Goal: Task Accomplishment & Management: Manage account settings

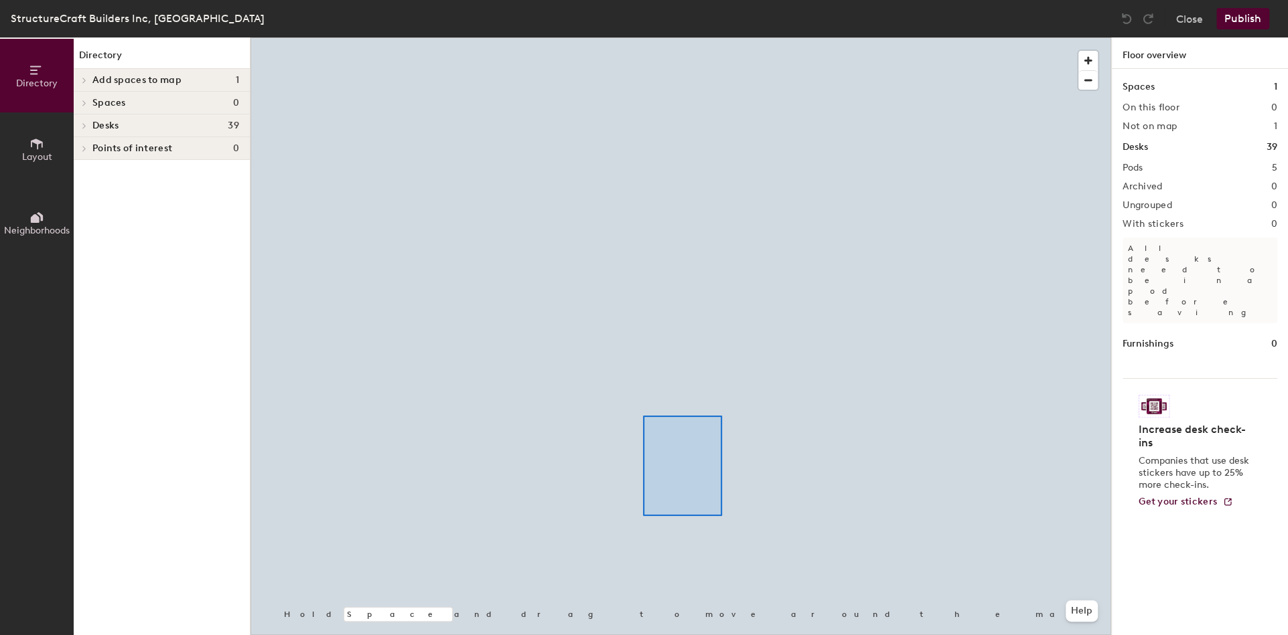
click at [643, 37] on div at bounding box center [680, 37] width 860 height 0
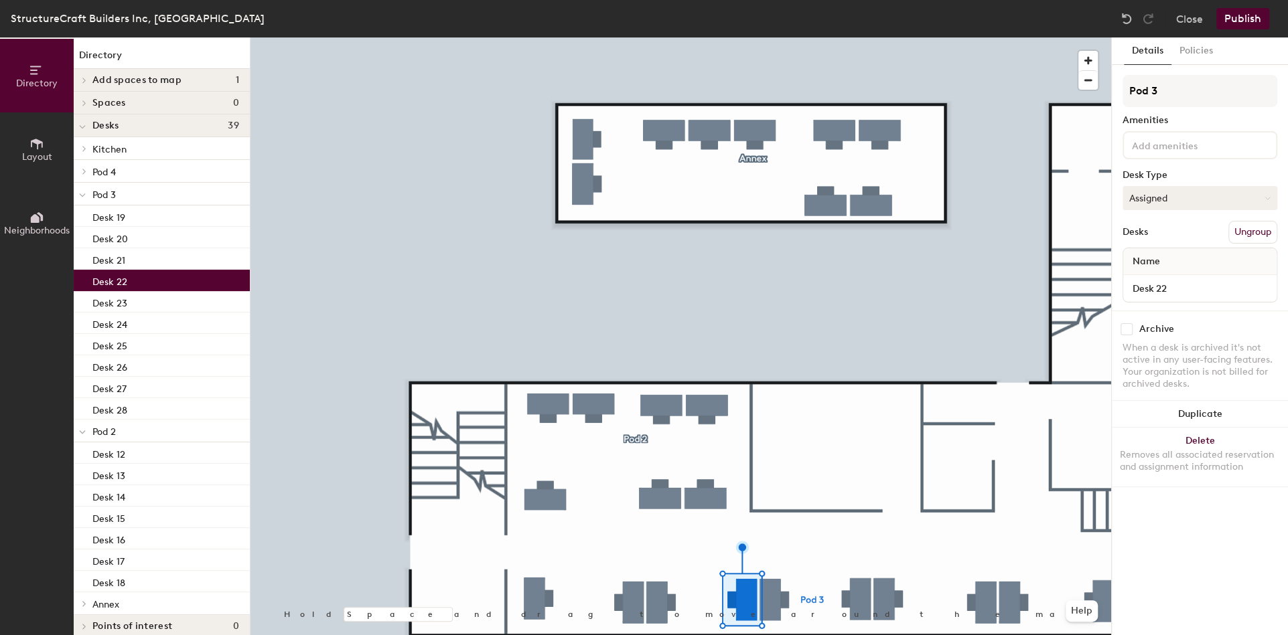
click at [1142, 196] on button "Assigned" at bounding box center [1199, 198] width 155 height 24
click at [1140, 284] on div "Hoteled" at bounding box center [1190, 280] width 134 height 20
click at [1244, 20] on button "Publish" at bounding box center [1242, 18] width 53 height 21
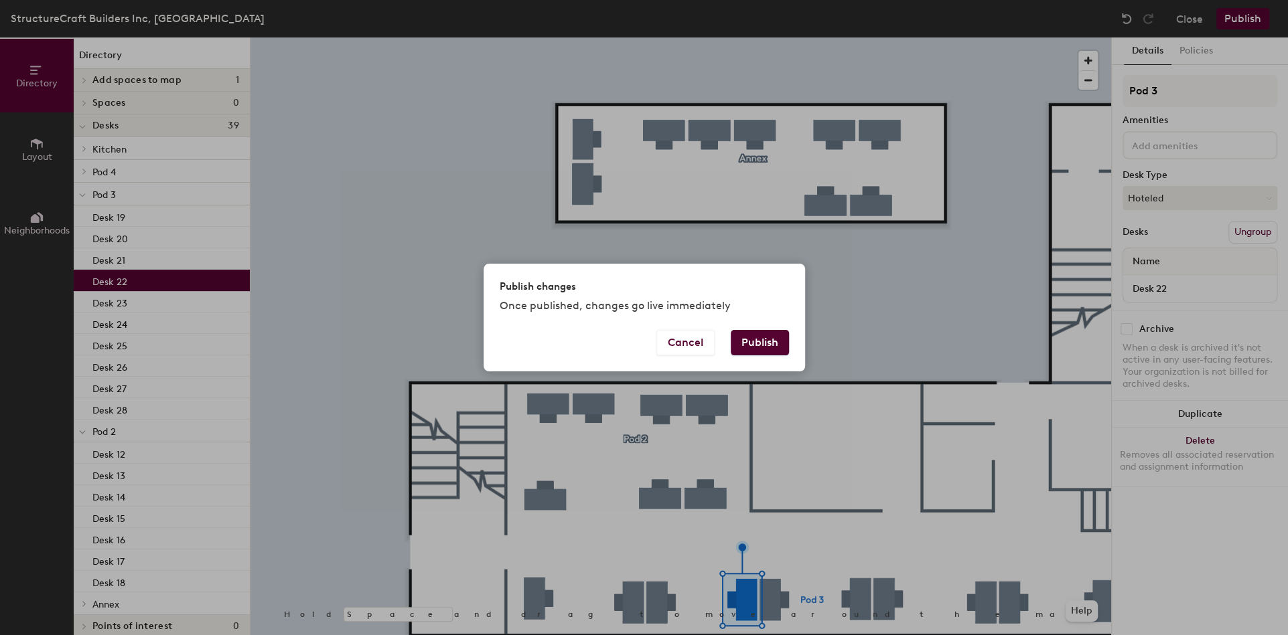
click at [768, 351] on button "Publish" at bounding box center [760, 342] width 58 height 25
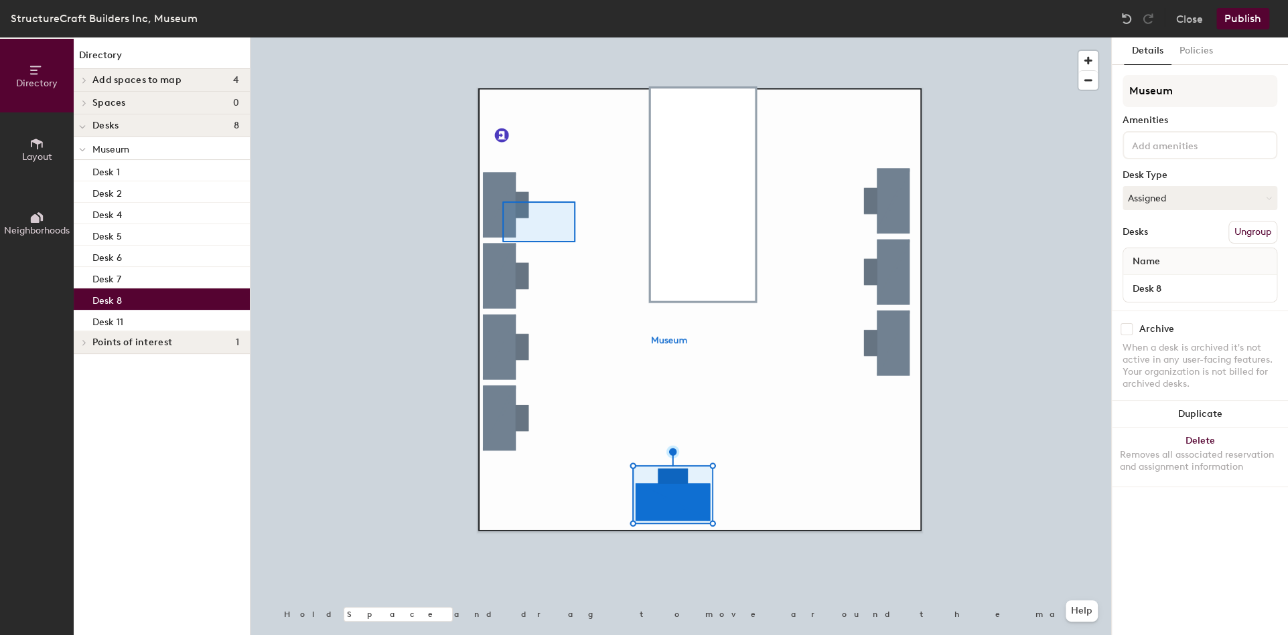
click at [536, 37] on div at bounding box center [680, 37] width 860 height 0
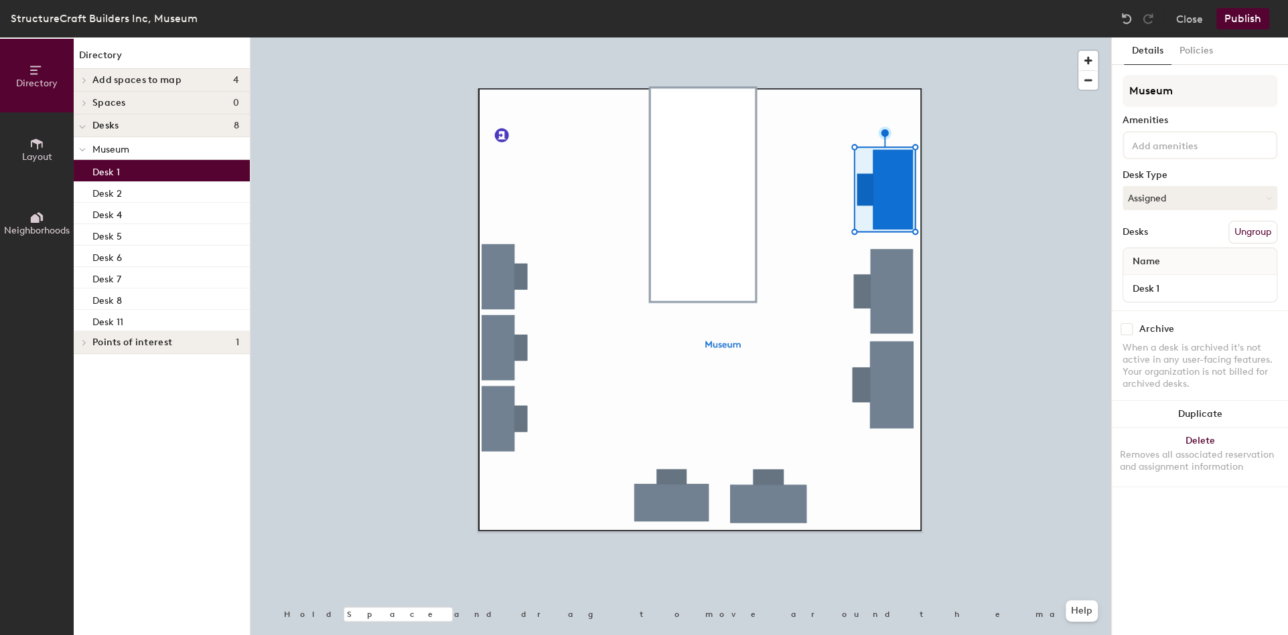
click at [851, 37] on div at bounding box center [680, 37] width 860 height 0
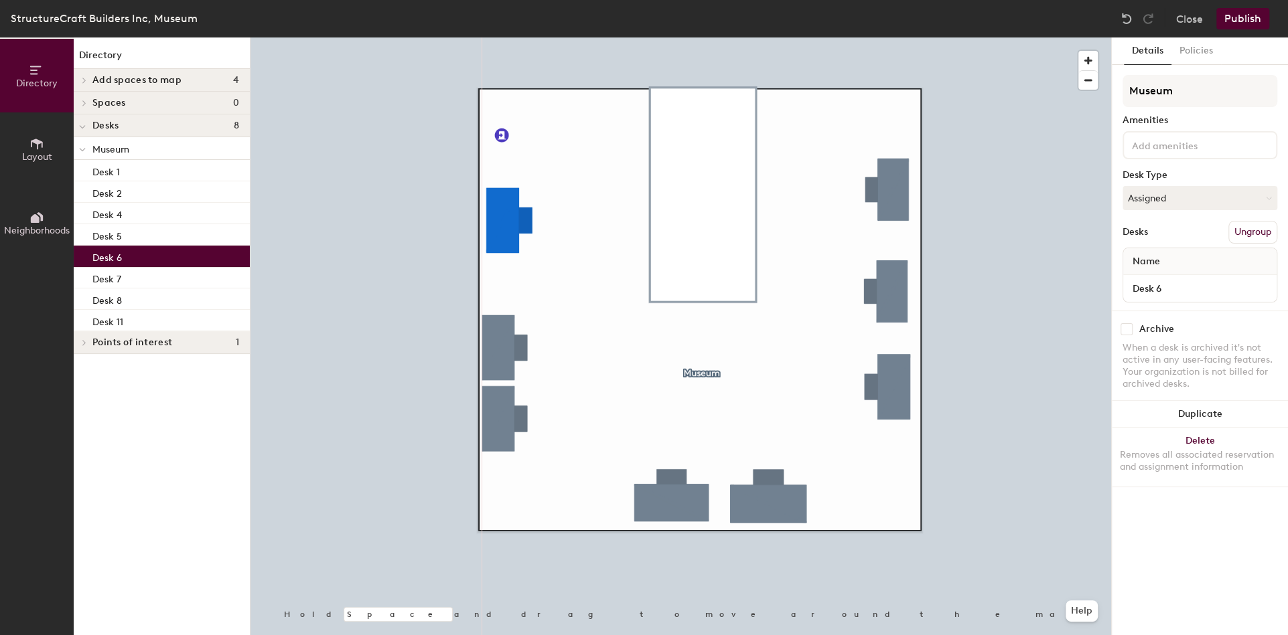
click at [498, 37] on div at bounding box center [680, 37] width 860 height 0
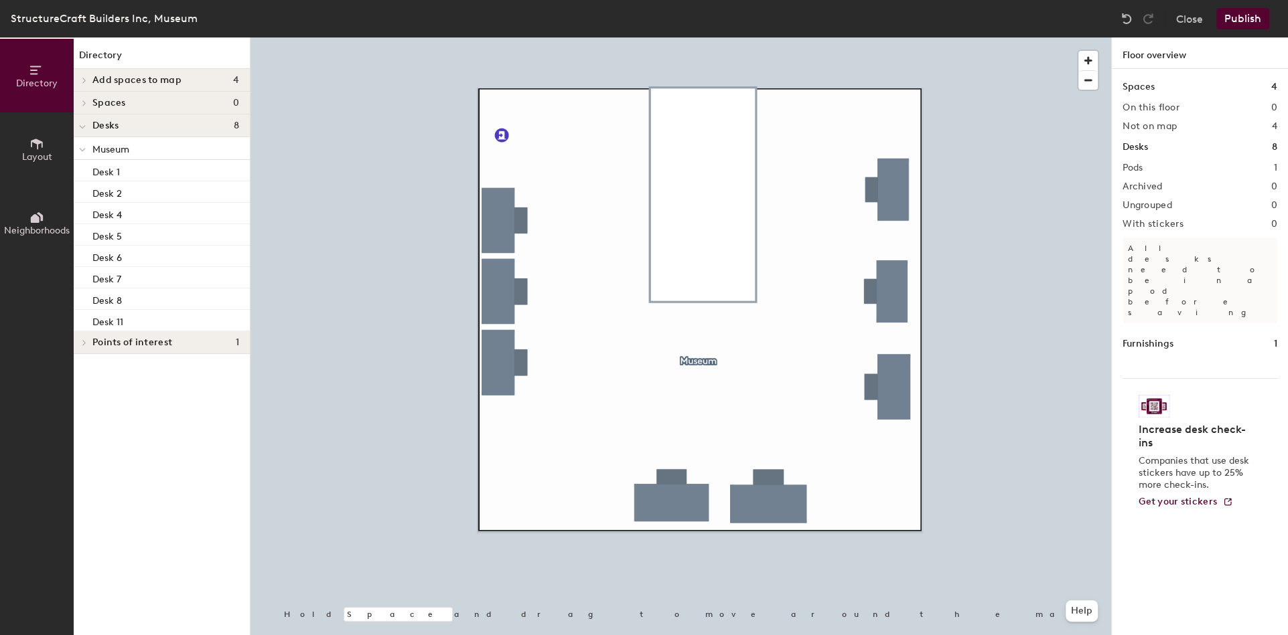
click at [29, 155] on span "Layout" at bounding box center [37, 156] width 30 height 11
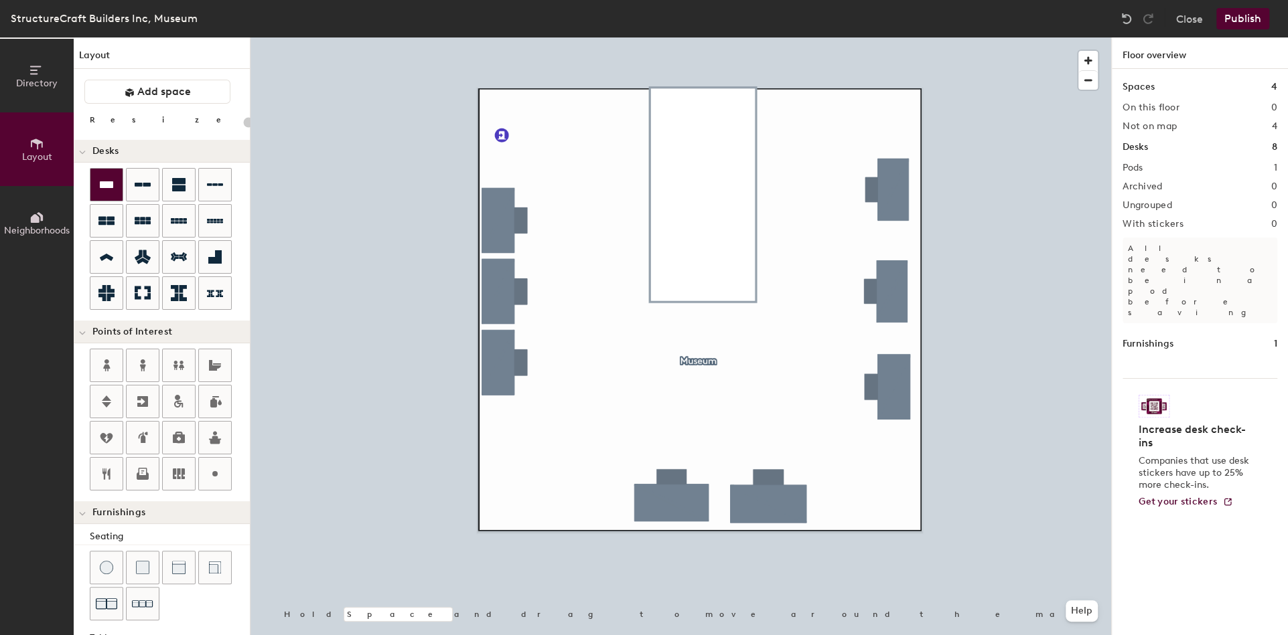
click at [106, 183] on icon at bounding box center [106, 184] width 13 height 7
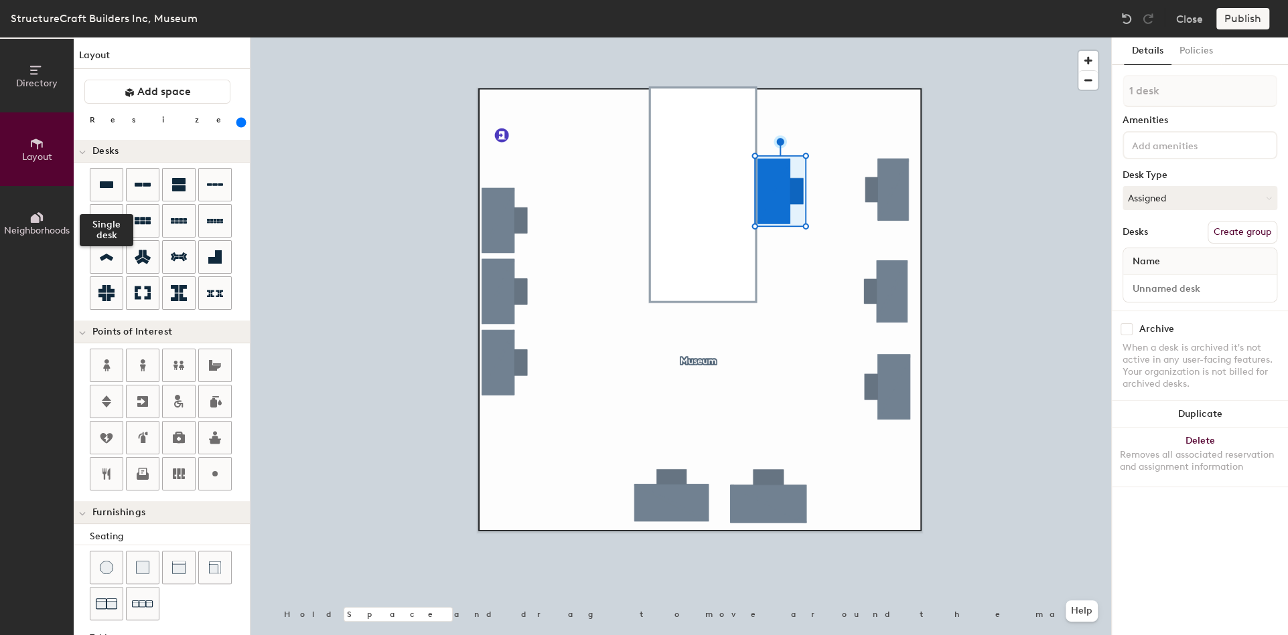
click at [118, 177] on div at bounding box center [106, 185] width 32 height 32
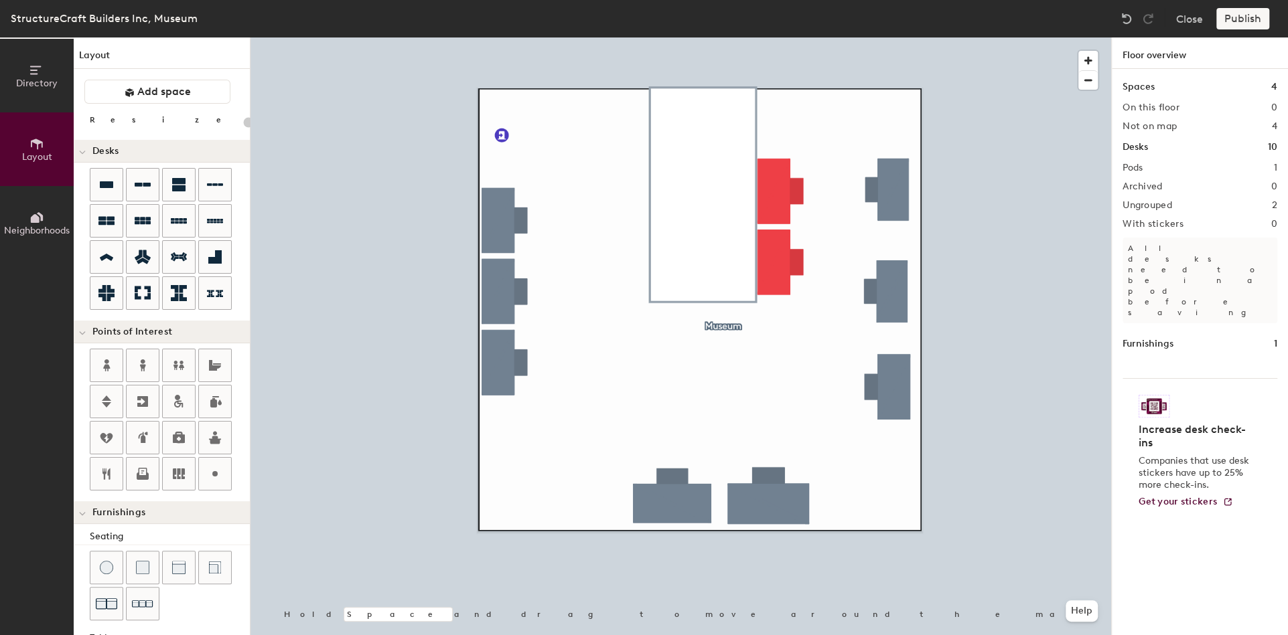
click at [1245, 15] on div "Publish" at bounding box center [1246, 18] width 61 height 21
click at [1242, 22] on div "Publish" at bounding box center [1246, 18] width 61 height 21
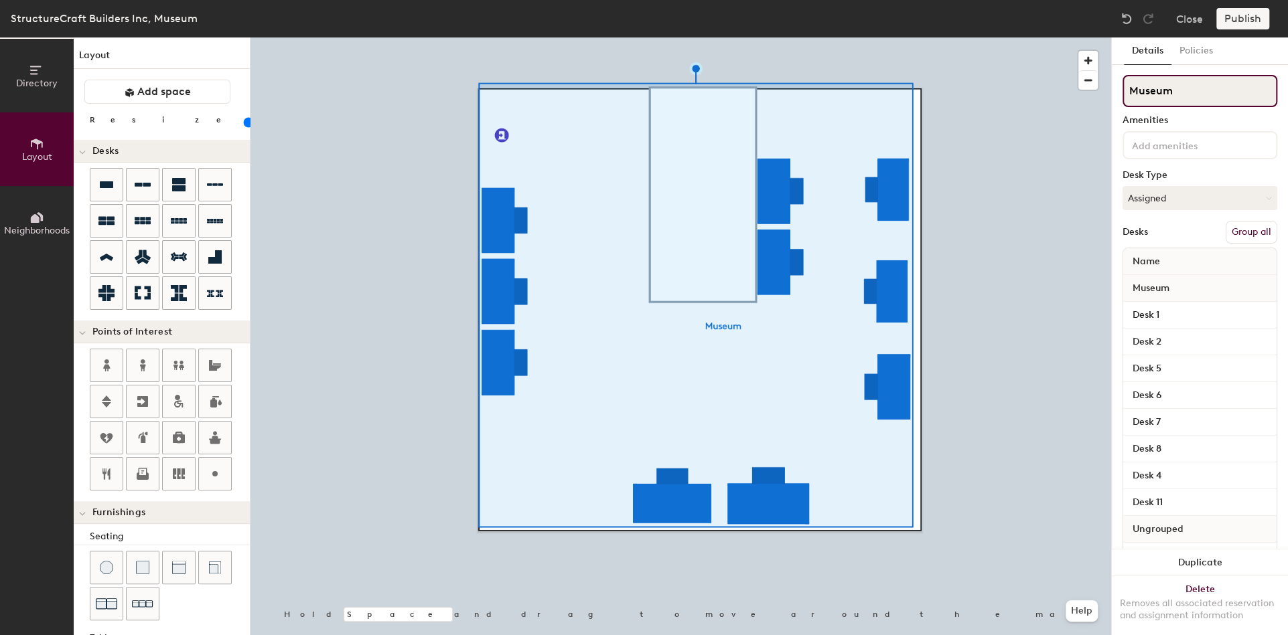
click at [1143, 94] on input "Museum" at bounding box center [1199, 91] width 155 height 32
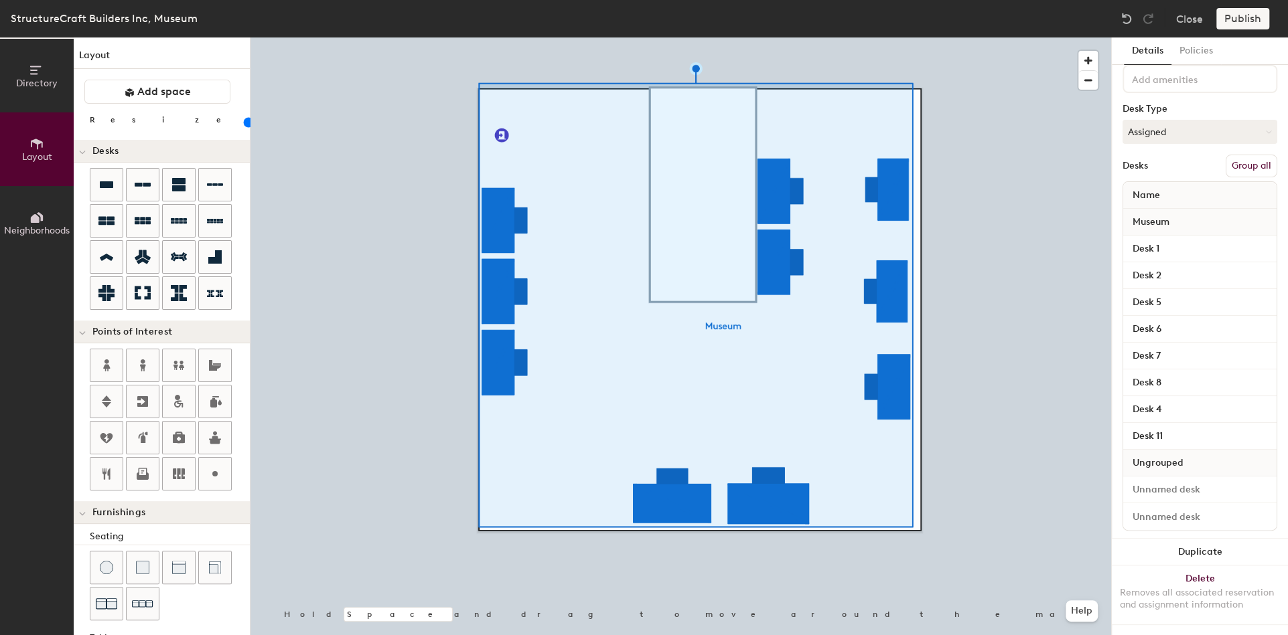
scroll to position [76, 0]
click at [1156, 455] on span "Ungrouped" at bounding box center [1158, 463] width 64 height 24
type input "20"
click at [1163, 481] on input at bounding box center [1200, 490] width 148 height 19
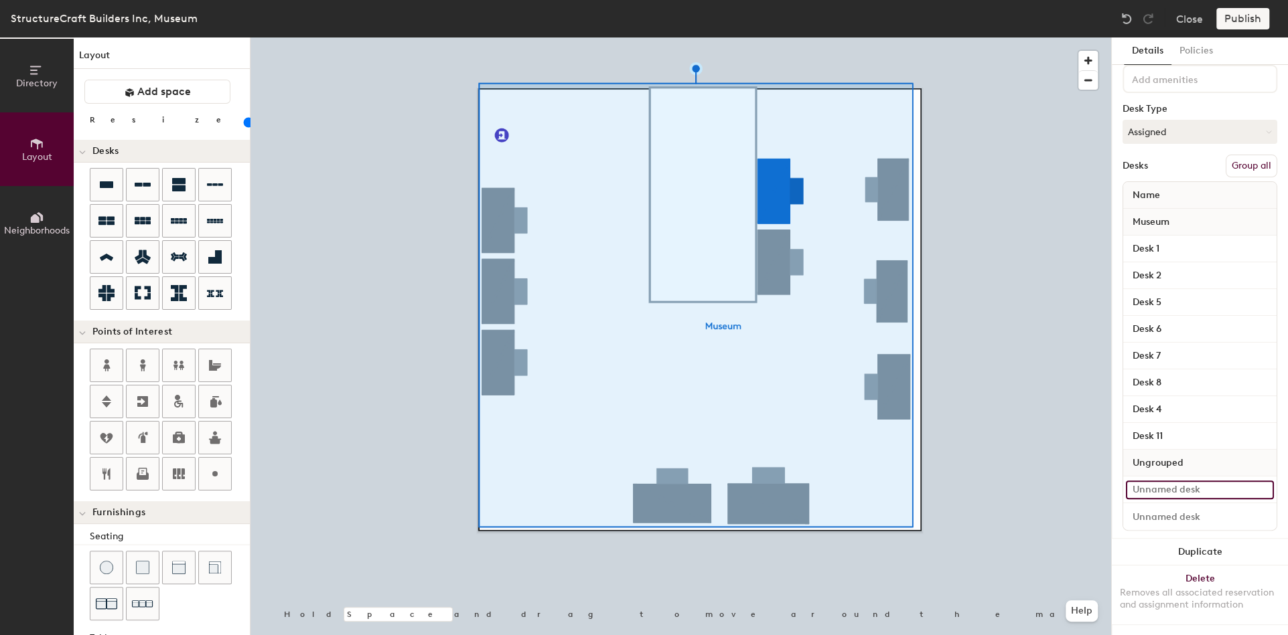
drag, startPoint x: 1238, startPoint y: 476, endPoint x: 1121, endPoint y: 486, distance: 117.6
click at [1121, 486] on div "Details Policies Museum Amenities Desk Type Assigned Desks Group all Name Museu…" at bounding box center [1200, 336] width 176 height 598
click at [1200, 481] on input at bounding box center [1200, 490] width 148 height 19
click at [1174, 481] on input at bounding box center [1200, 490] width 148 height 19
type input "D"
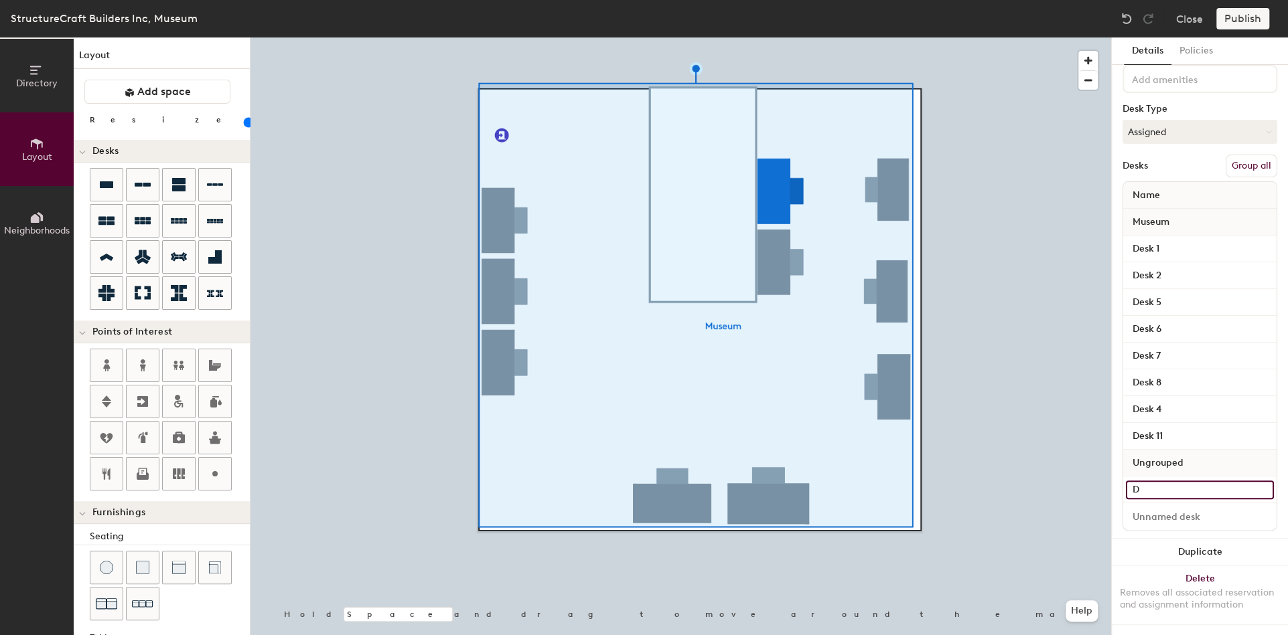
type input "20"
type input "Dek"
type input "20"
type input "Dek"
type input "20"
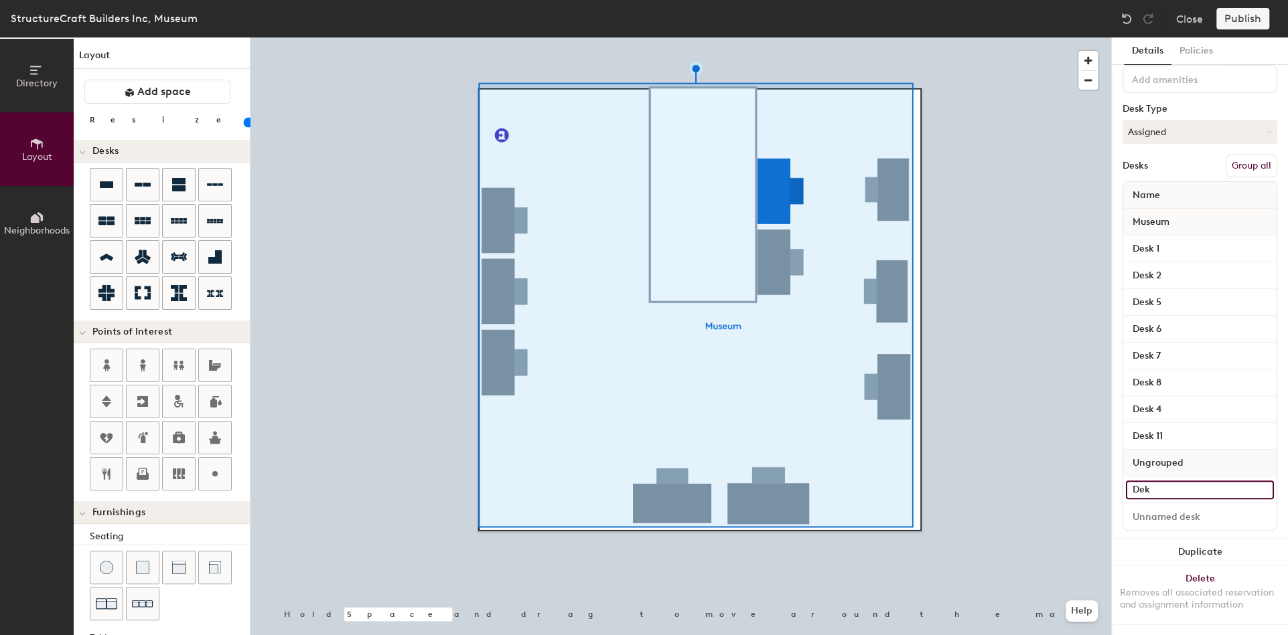
type input "De"
type input "20"
type input "Des"
type input "20"
type input "Desl"
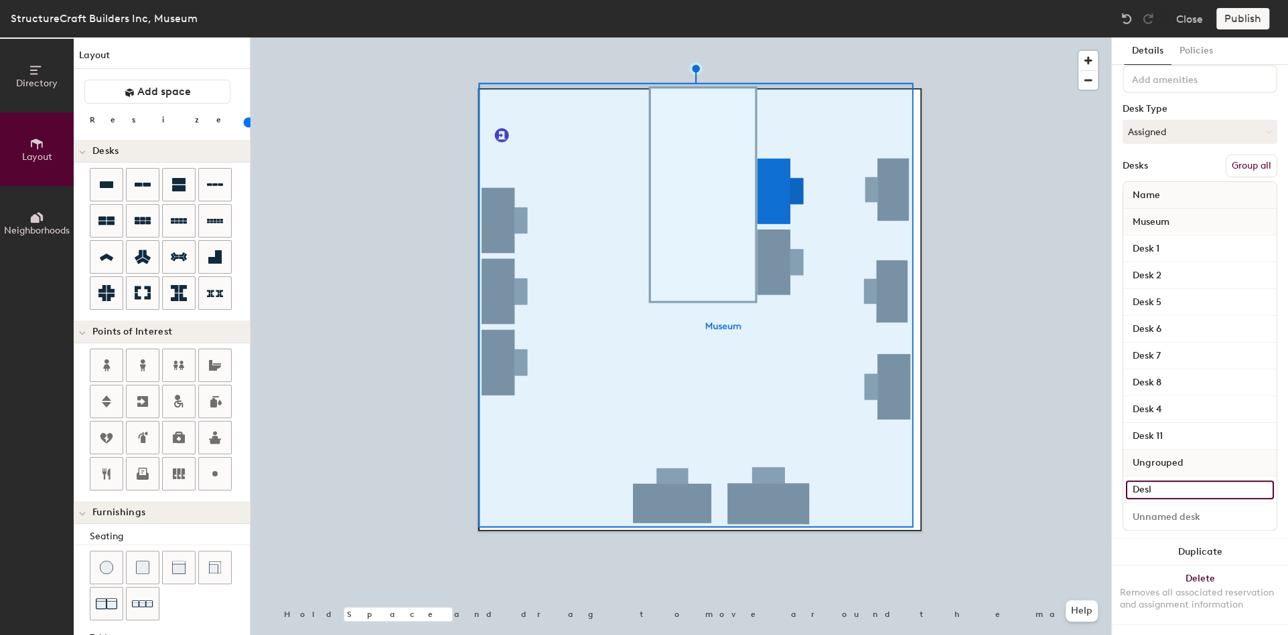
type input "20"
type input "Des"
type input "20"
type input "Desk"
type input "20"
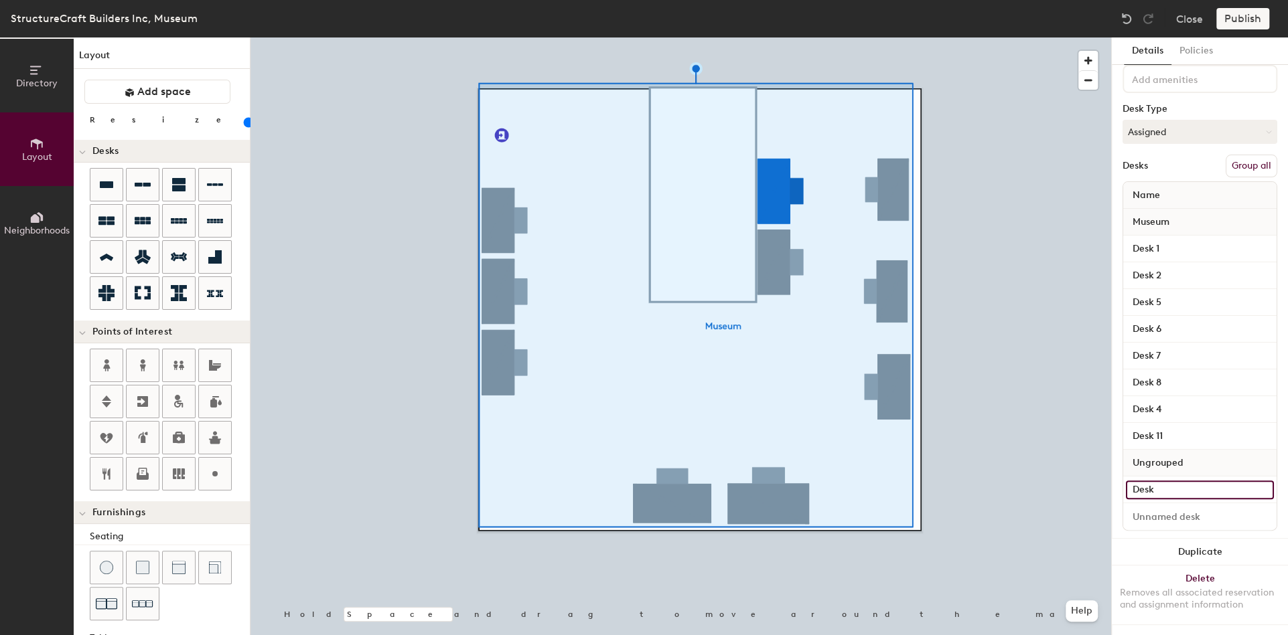
type input "Desk 9"
type input "20"
type input "Desk 9"
click at [1171, 508] on input at bounding box center [1200, 517] width 148 height 19
type input "20"
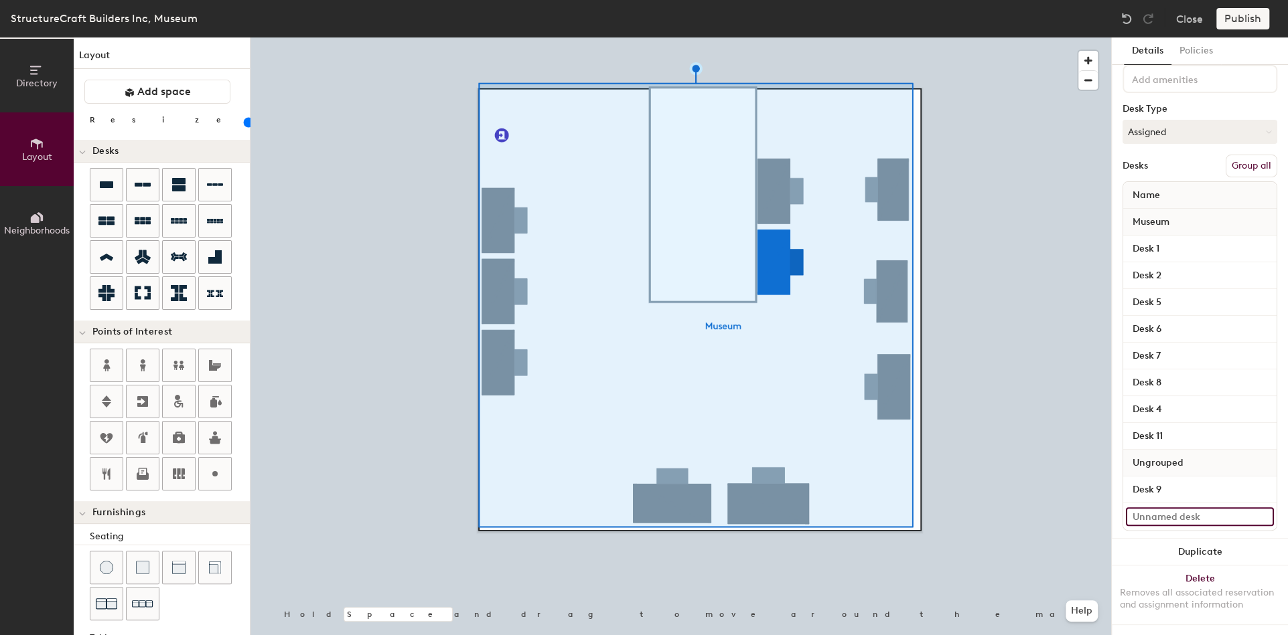
type input "d"
type input "20"
type input "des"
type input "20"
type input "d"
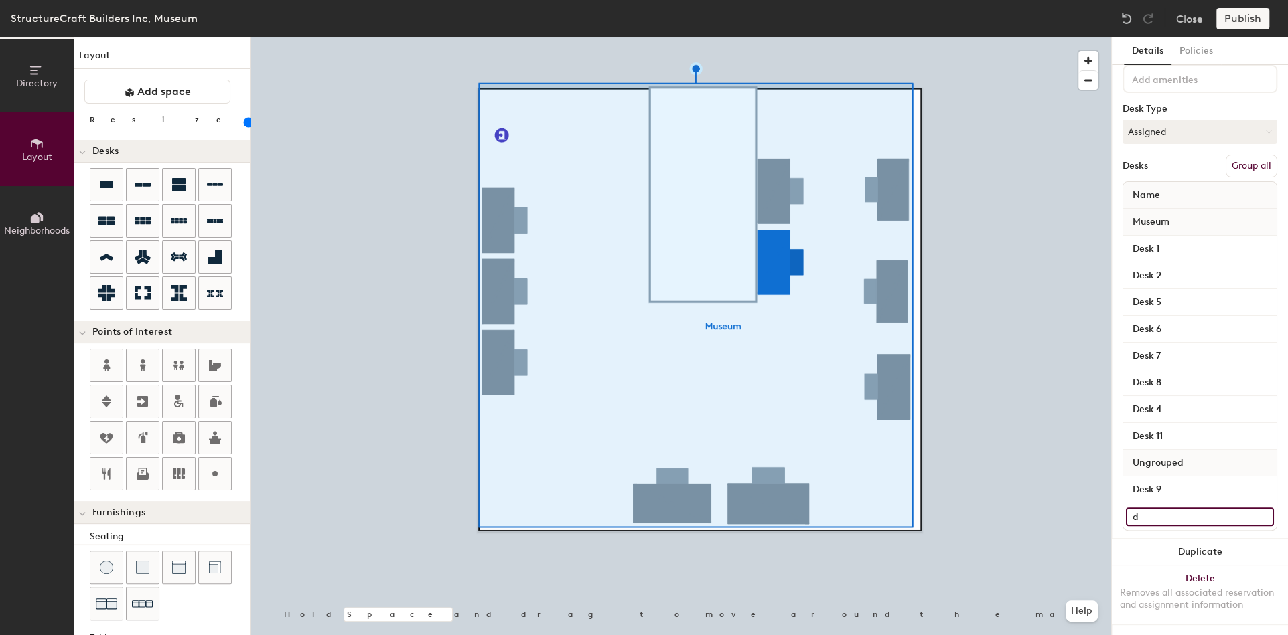
type input "20"
type input "Desk"
type input "20"
type input "Desk"
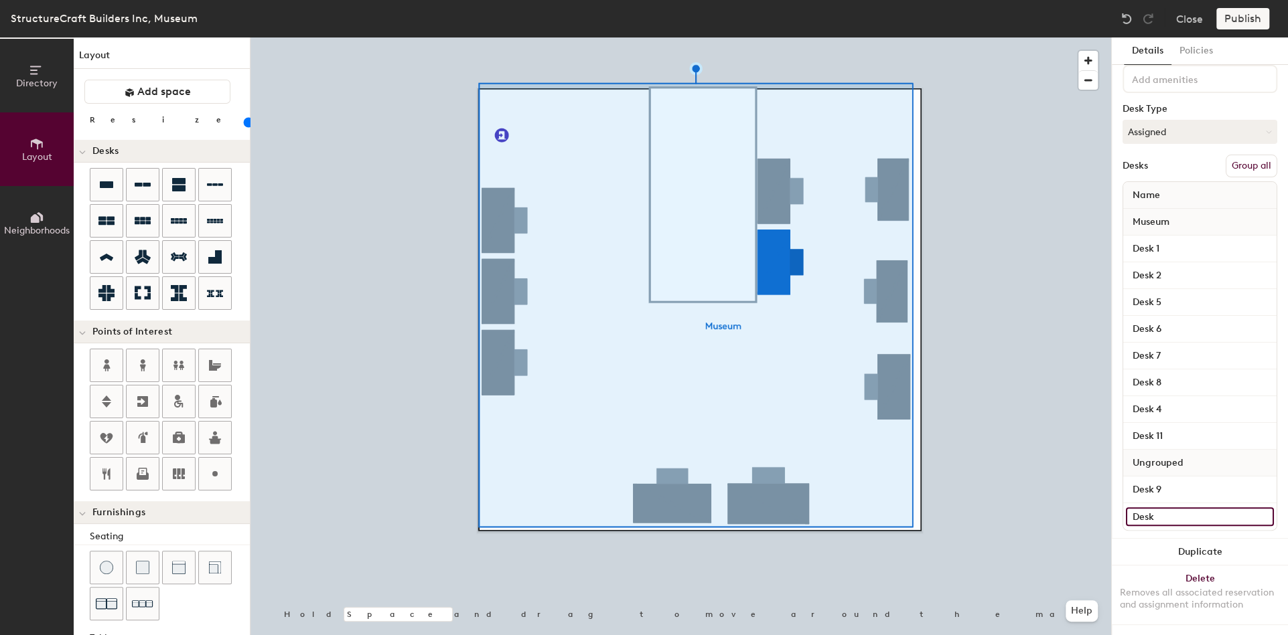
type input "20"
type input "Desk 10"
type input "20"
type input "Desk 10"
type input "20"
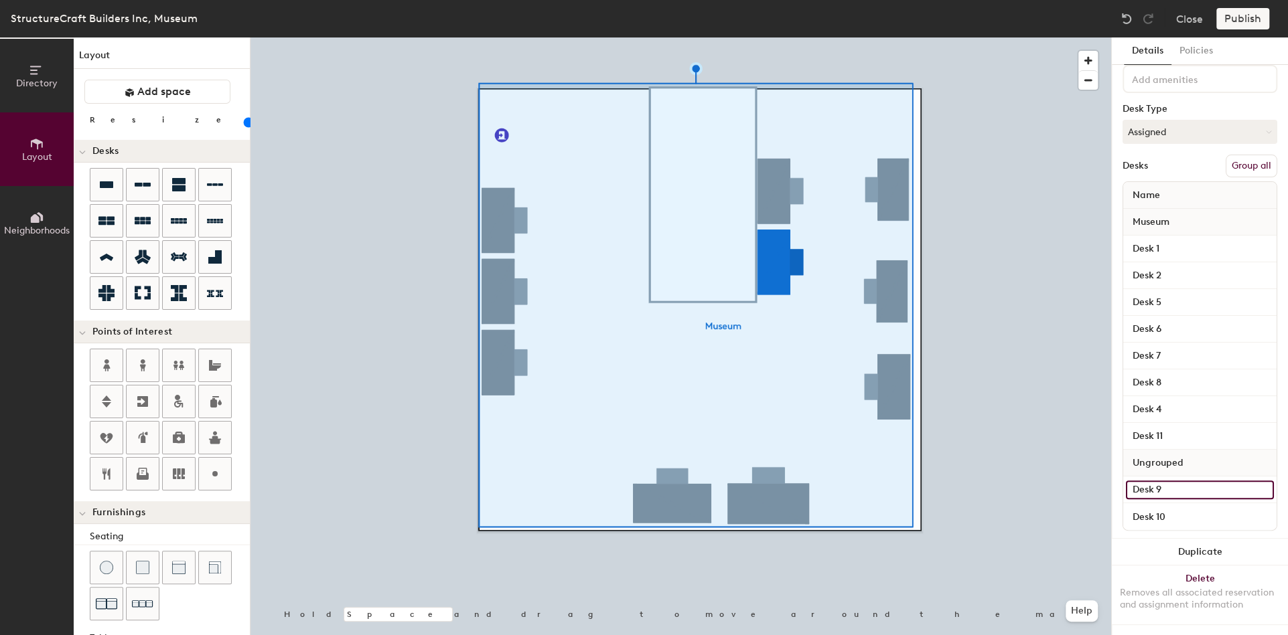
click at [1184, 481] on input "Desk 9" at bounding box center [1200, 490] width 148 height 19
type input "D"
type input "20"
type input "Deks"
type input "20"
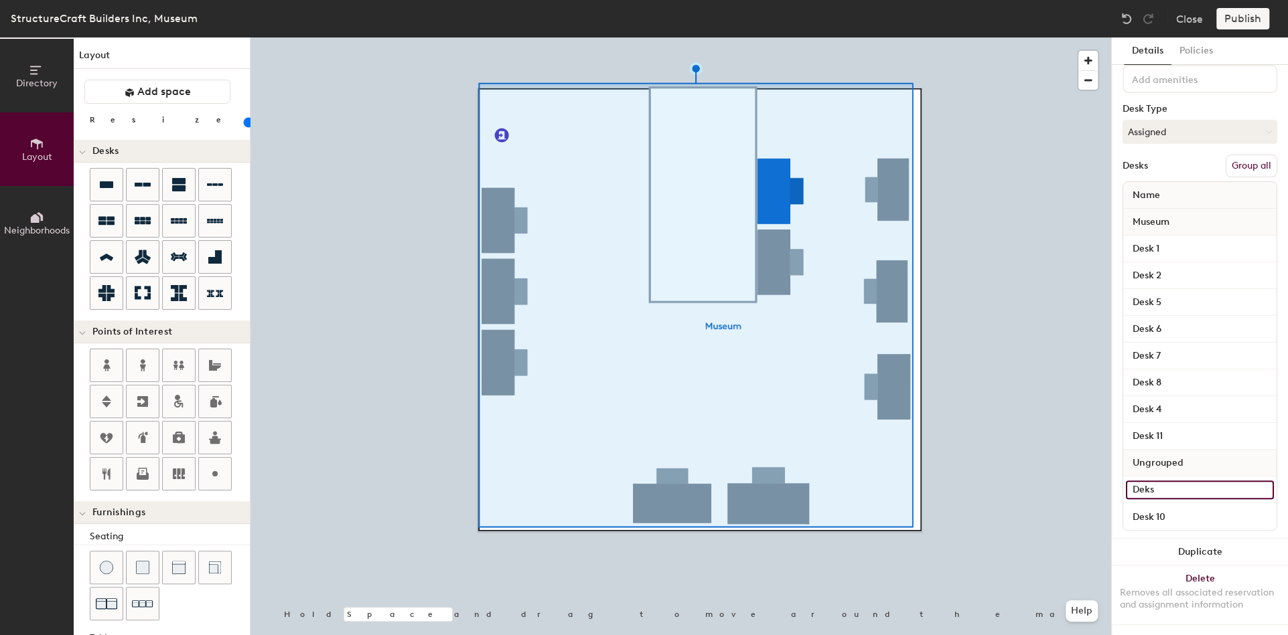
type input "Dek"
type input "20"
type input "Desk"
type input "20"
type input "Desk 3"
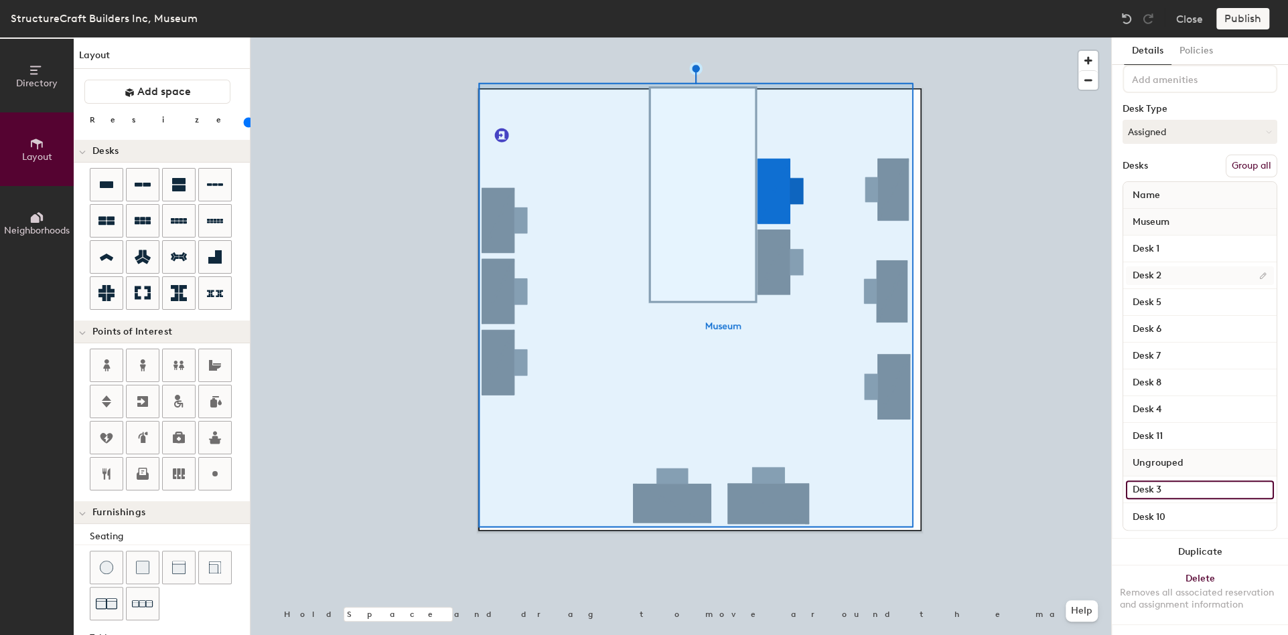
type input "20"
type input "Desk 3"
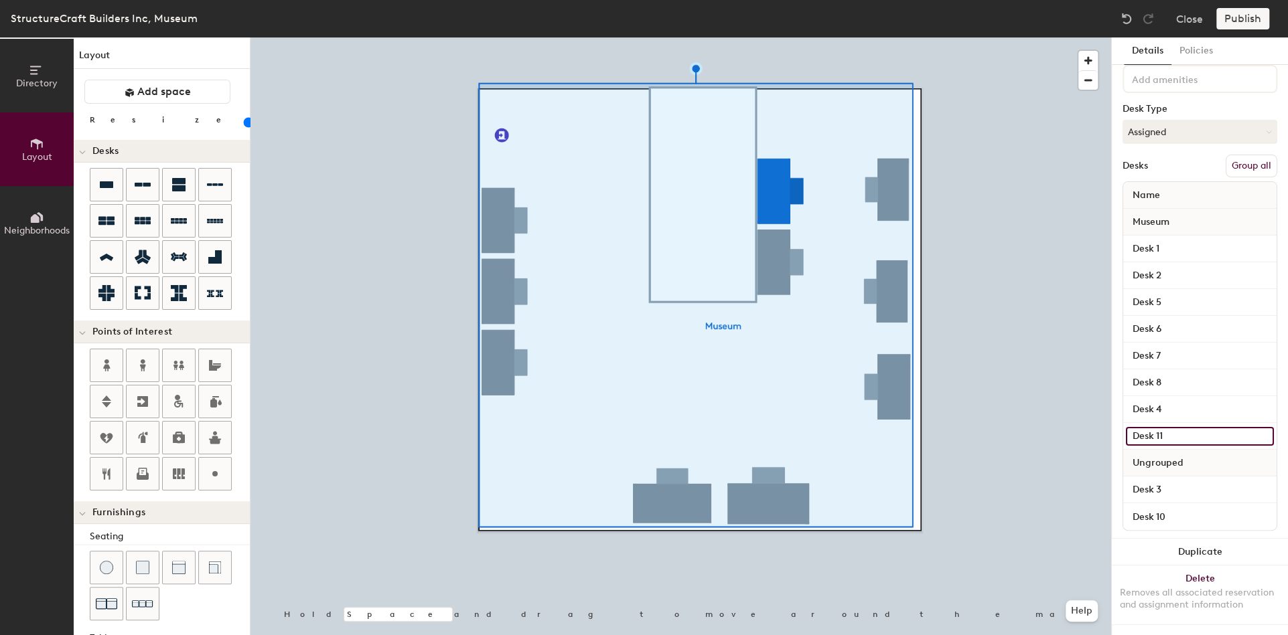
type input "20"
click at [1169, 427] on input "Desk 11" at bounding box center [1200, 436] width 148 height 19
type input "Desk"
type input "20"
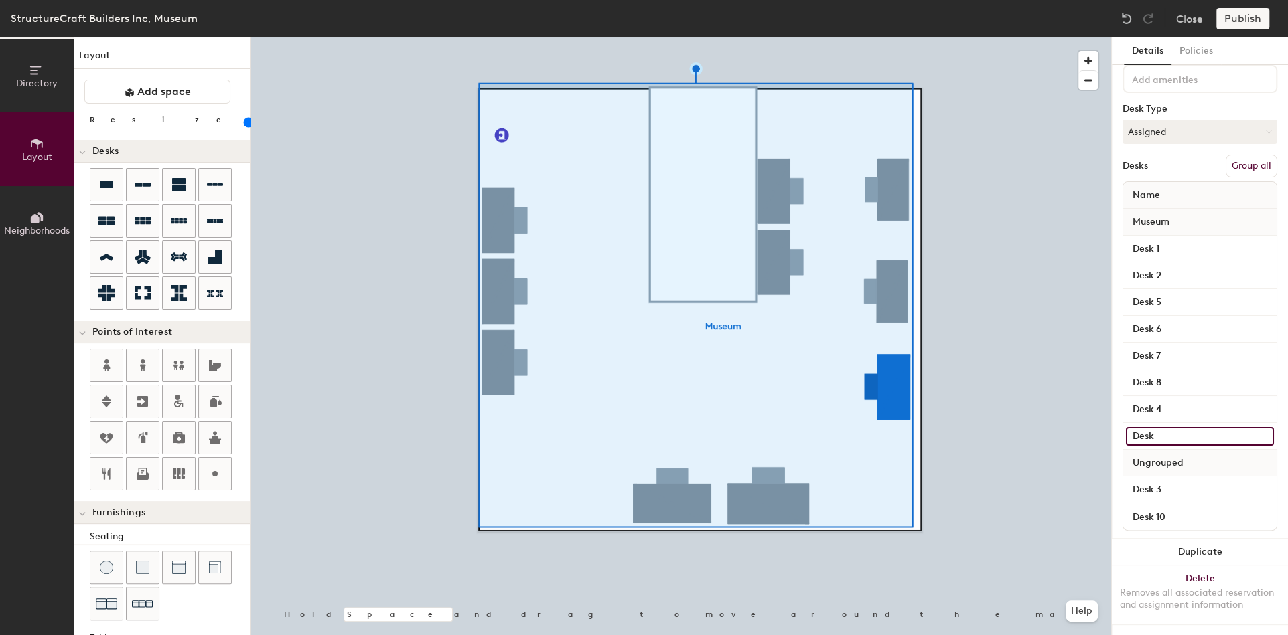
type input "Desk 9"
type input "20"
type input "Desk 9"
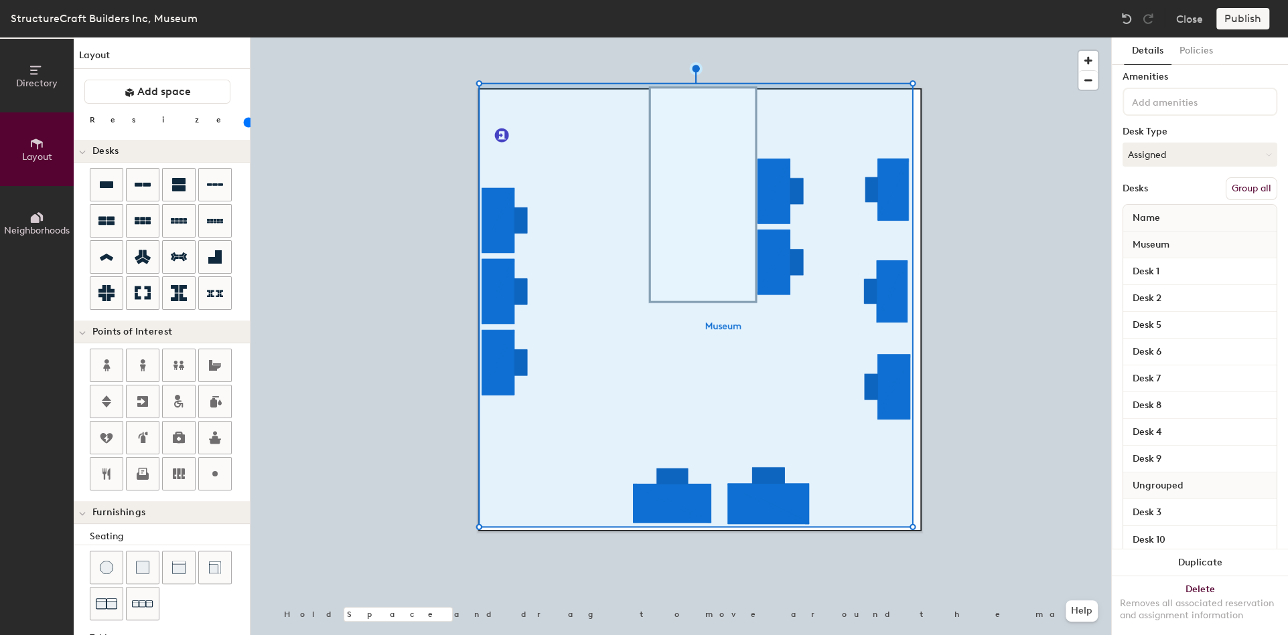
scroll to position [76, 0]
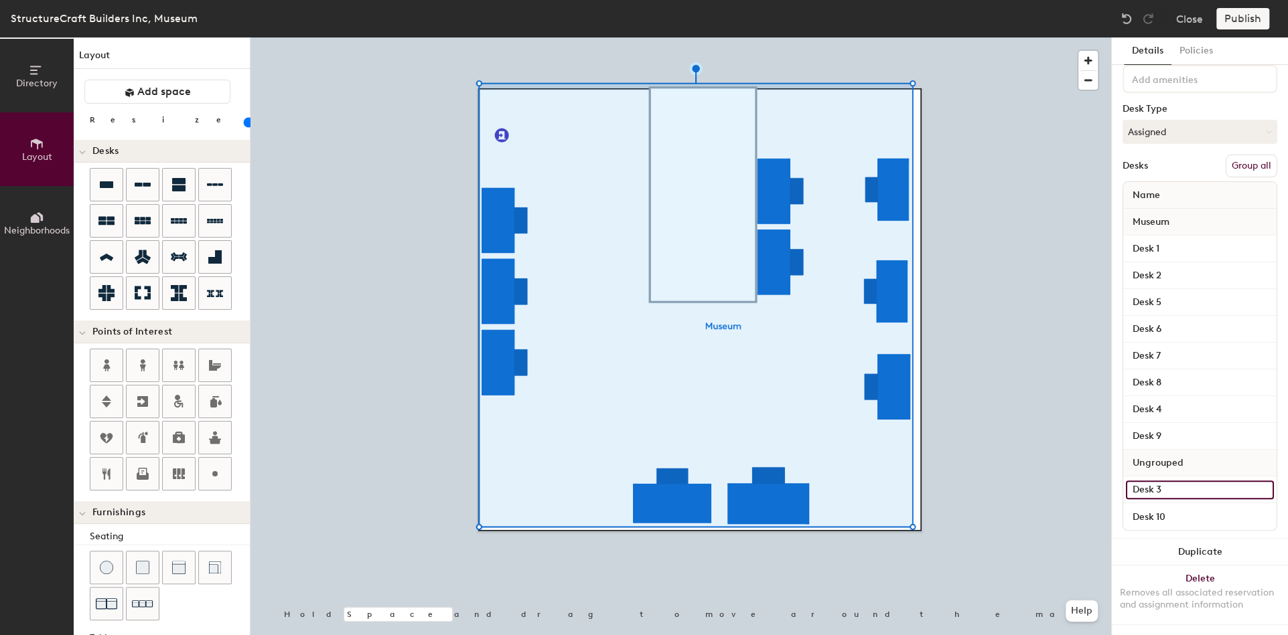
click at [1248, 481] on input "Desk 3" at bounding box center [1200, 490] width 148 height 19
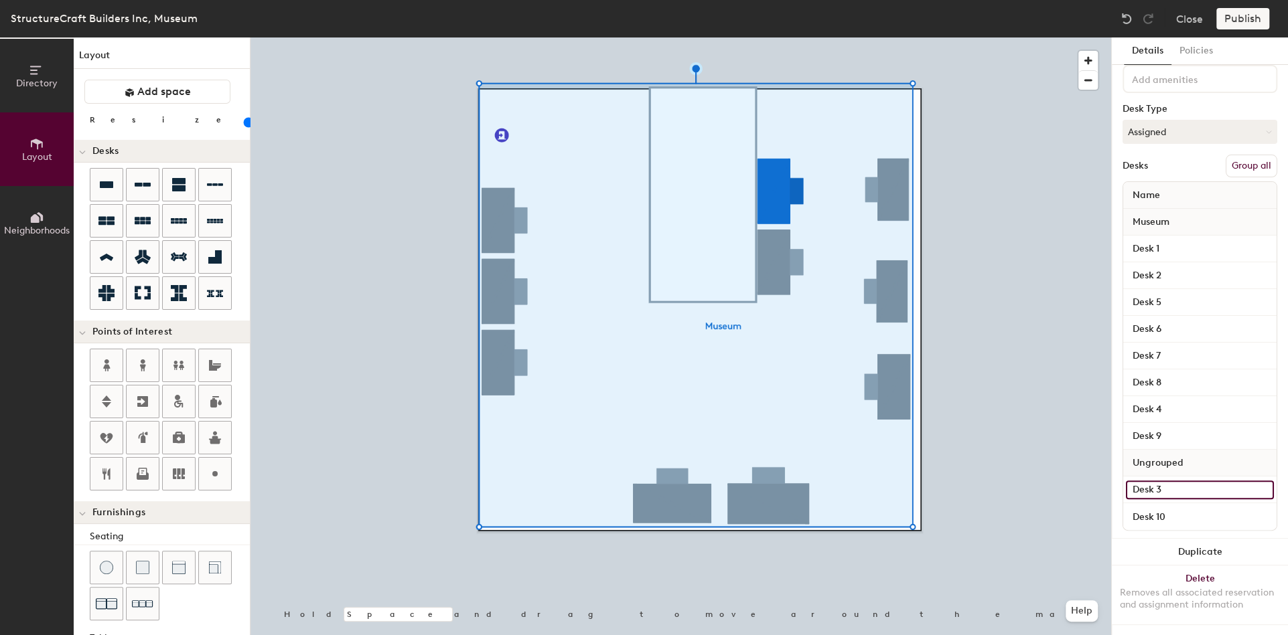
click at [1251, 481] on input "Desk 3" at bounding box center [1200, 490] width 148 height 19
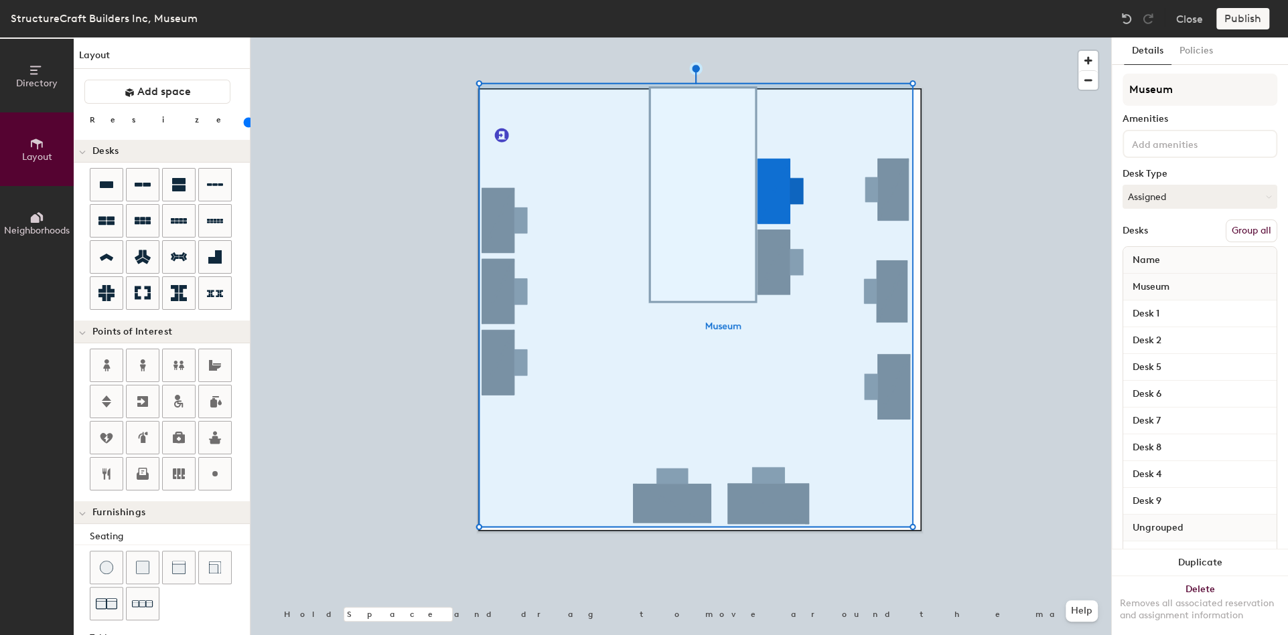
click at [1238, 220] on button "Group all" at bounding box center [1251, 231] width 52 height 23
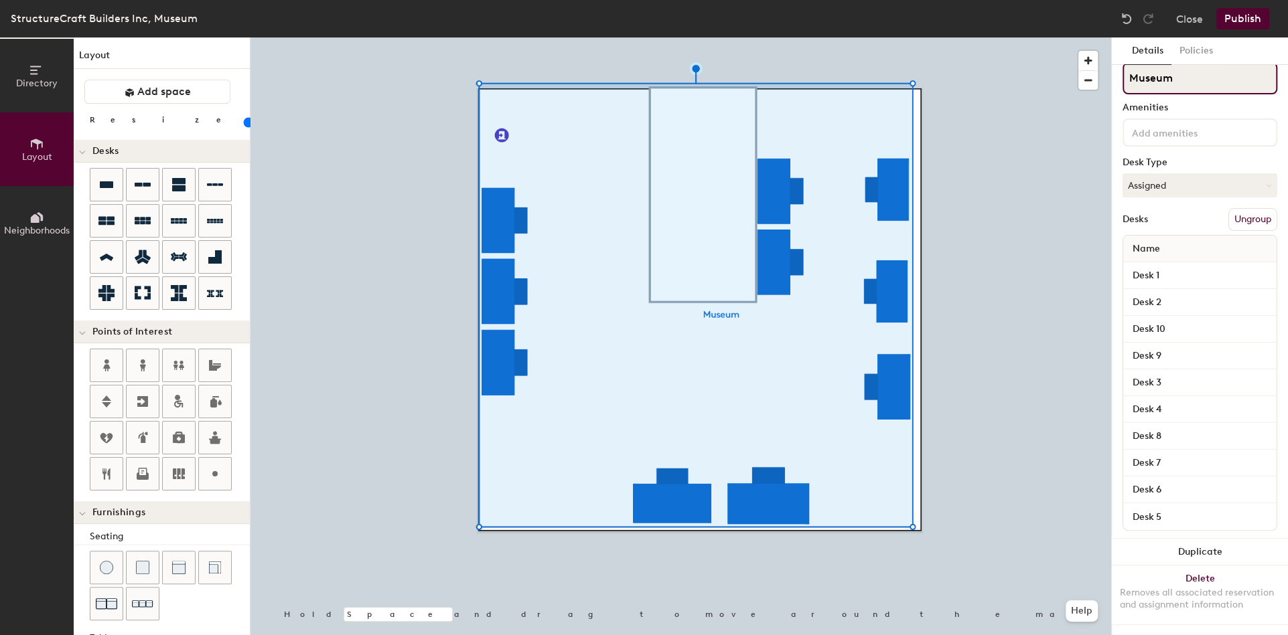
scroll to position [22, 0]
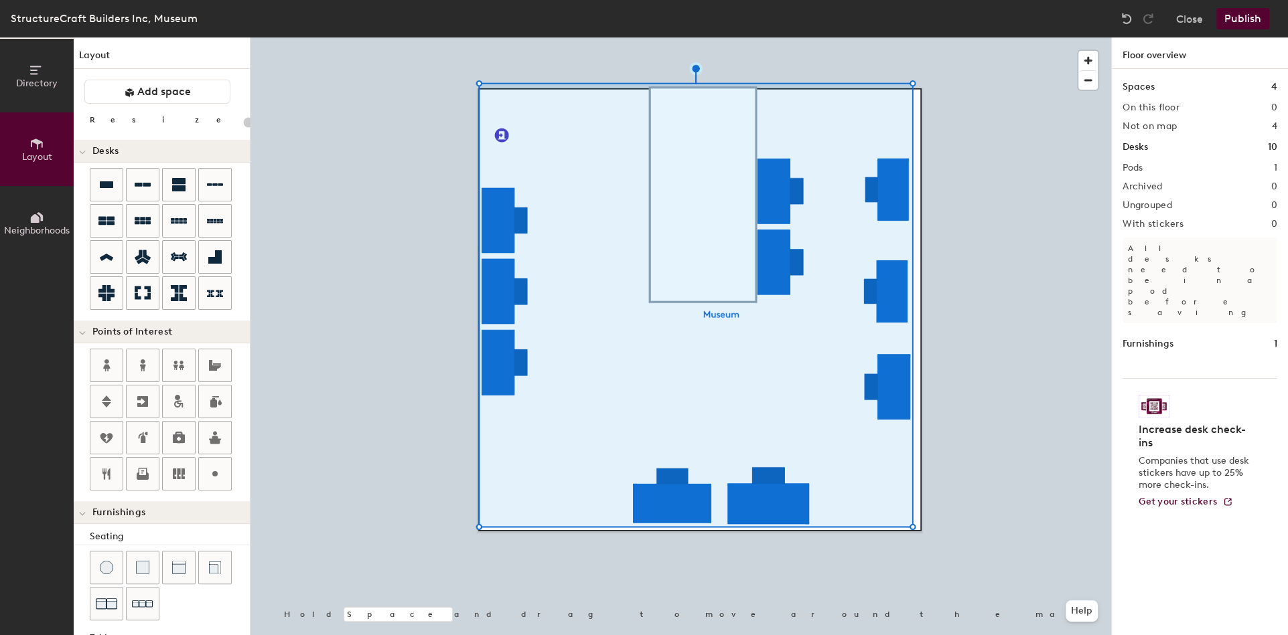
type input "20"
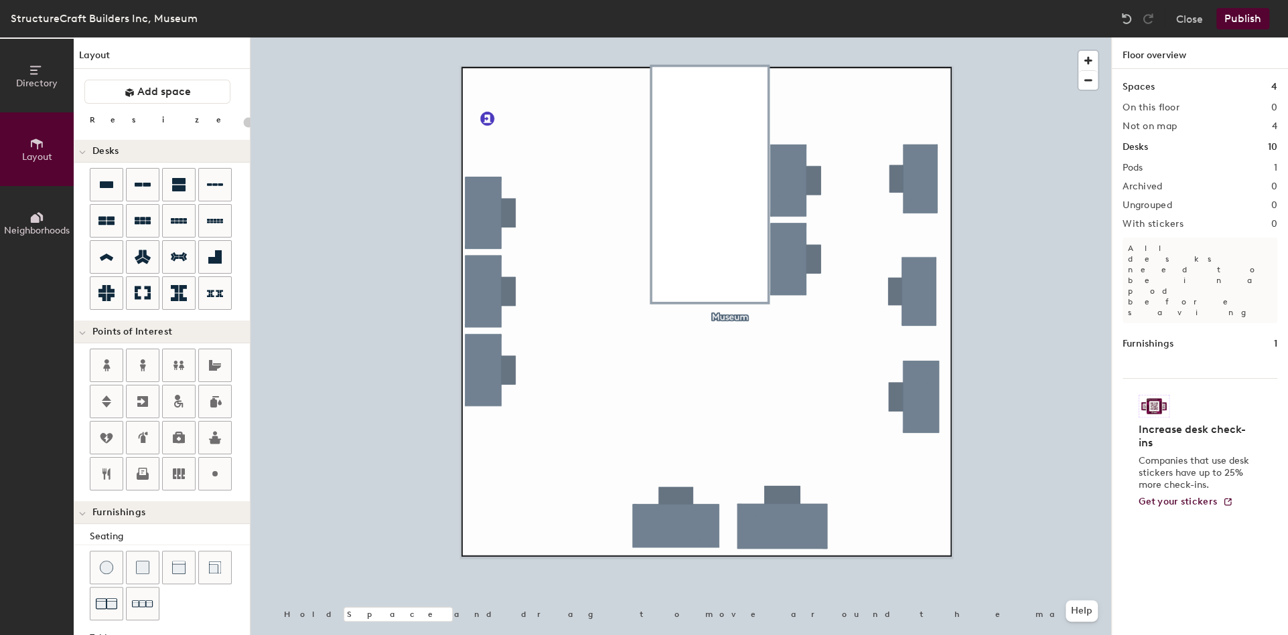
click at [1233, 18] on button "Publish" at bounding box center [1242, 18] width 53 height 21
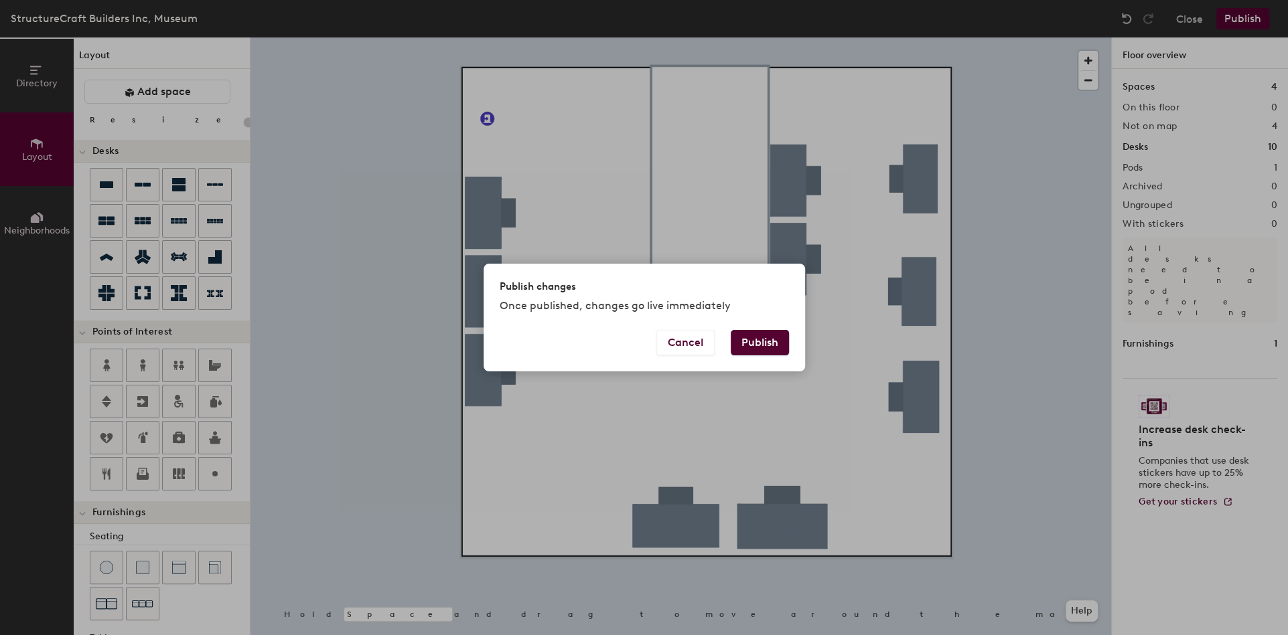
click at [756, 344] on button "Publish" at bounding box center [760, 342] width 58 height 25
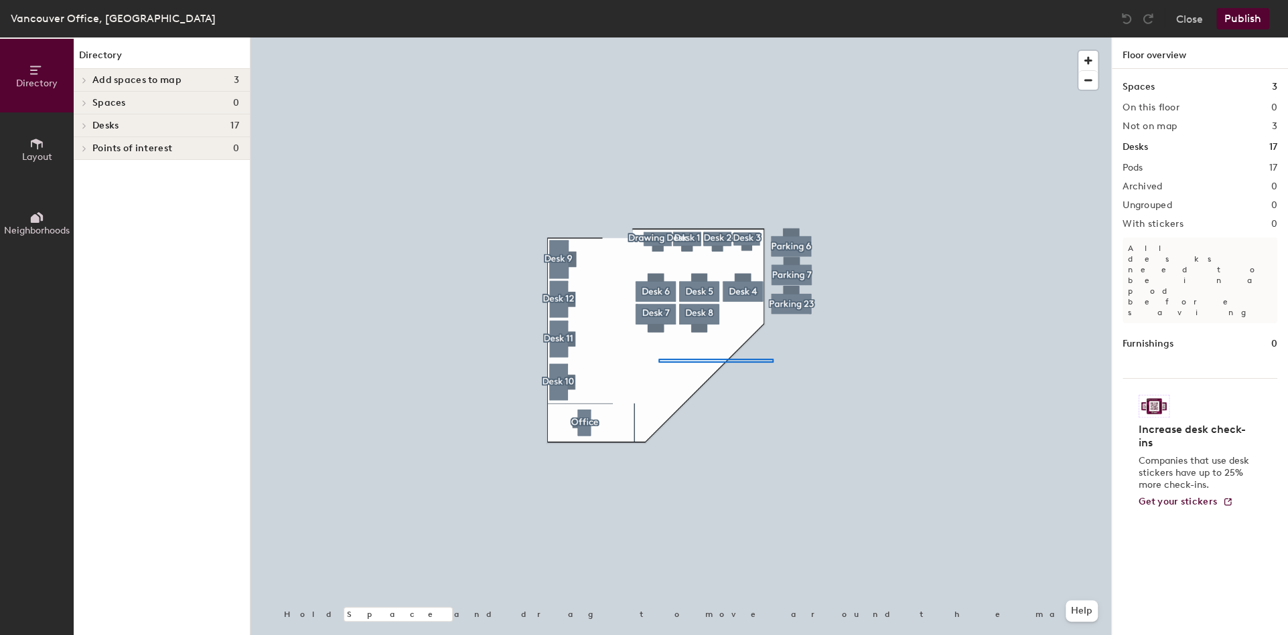
click at [658, 37] on div at bounding box center [680, 37] width 860 height 0
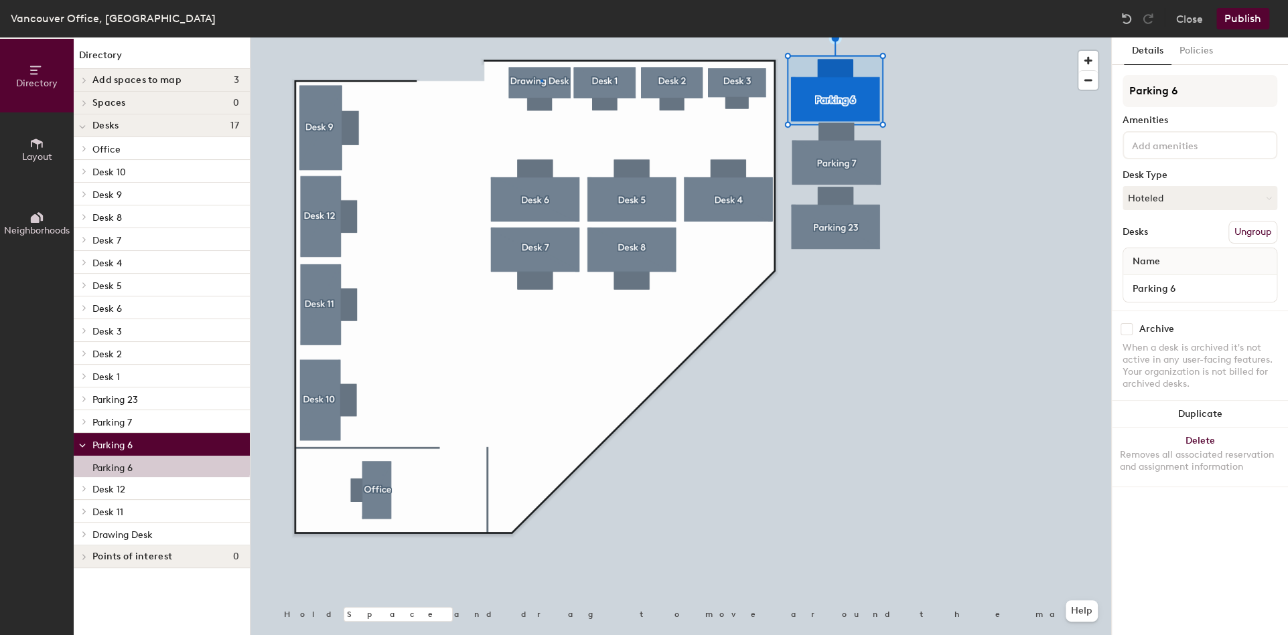
click at [541, 37] on div at bounding box center [680, 37] width 860 height 0
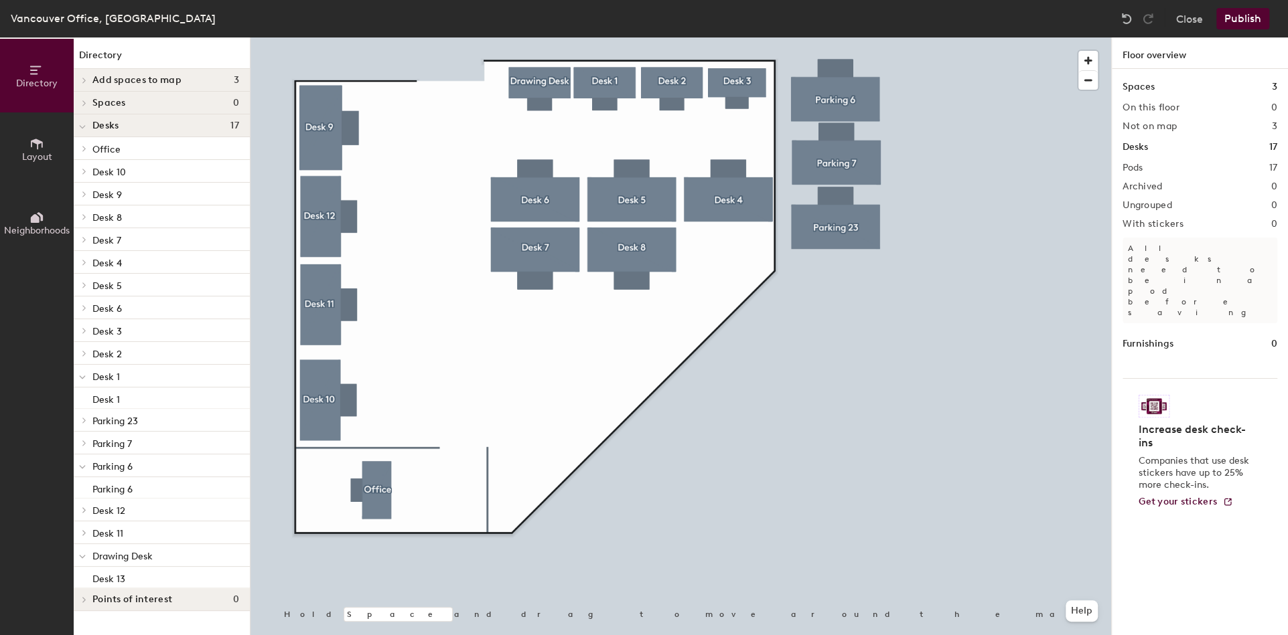
click at [1234, 20] on button "Publish" at bounding box center [1242, 18] width 53 height 21
click at [1234, 20] on body "Skip navigation Schedule Office People Analytics Visits Deliveries Services Man…" at bounding box center [644, 317] width 1288 height 635
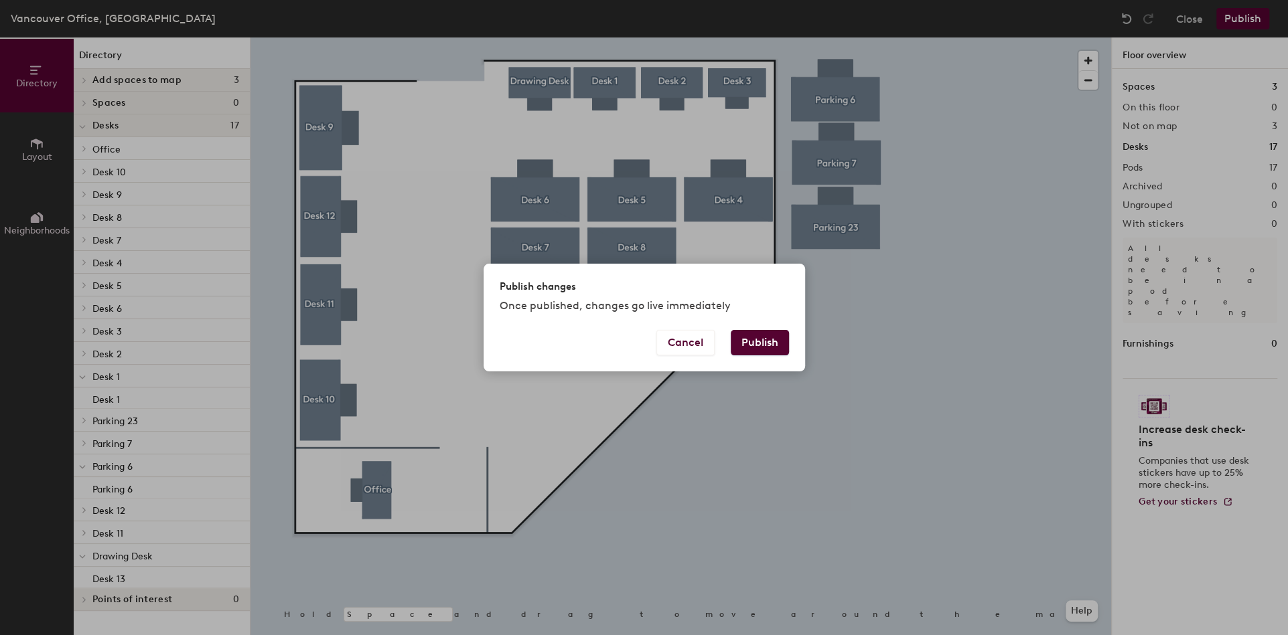
click at [763, 344] on button "Publish" at bounding box center [760, 342] width 58 height 25
